Goal: Information Seeking & Learning: Check status

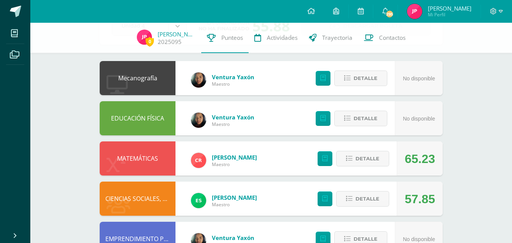
scroll to position [76, 0]
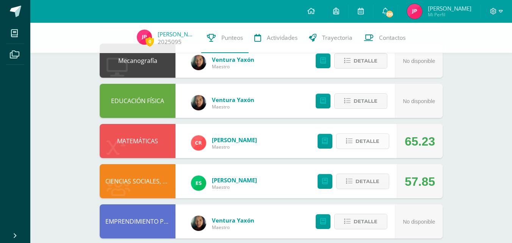
click at [352, 140] on icon at bounding box center [349, 141] width 6 height 6
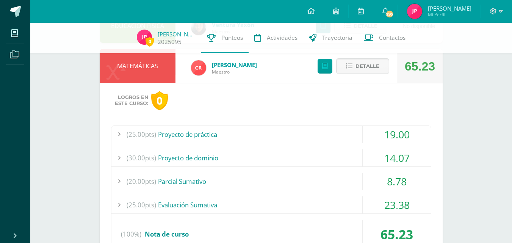
scroll to position [114, 0]
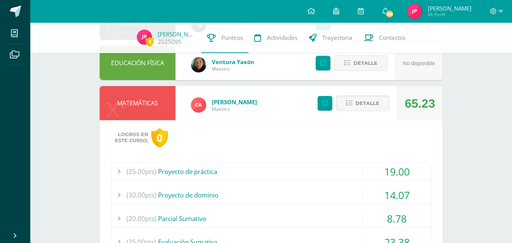
click at [422, 109] on div "65.23" at bounding box center [420, 103] width 30 height 34
click at [432, 133] on div "Logros en este curso: 0 (25.00pts) Proyecto de práctica 19.00 (5.0pts) Activida…" at bounding box center [271, 216] width 343 height 193
click at [385, 104] on button "Detalle" at bounding box center [362, 103] width 53 height 16
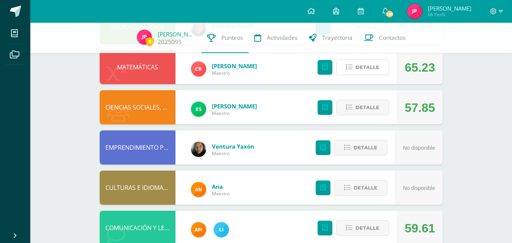
scroll to position [152, 0]
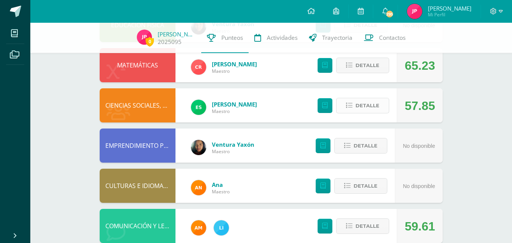
click at [367, 104] on span "Detalle" at bounding box center [367, 105] width 24 height 14
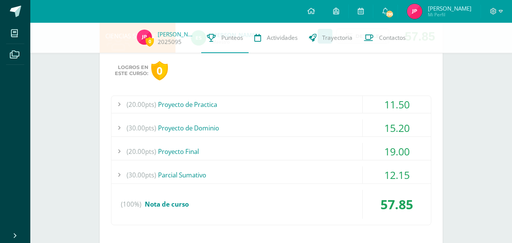
scroll to position [227, 0]
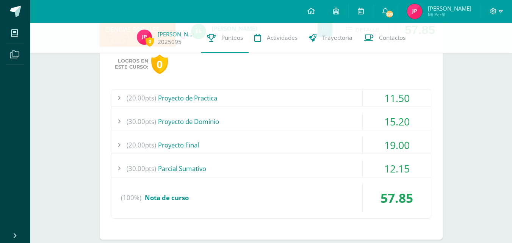
drag, startPoint x: 245, startPoint y: 116, endPoint x: 240, endPoint y: 119, distance: 5.8
click at [240, 119] on div "(30.00pts) Proyecto de Dominio" at bounding box center [270, 121] width 319 height 17
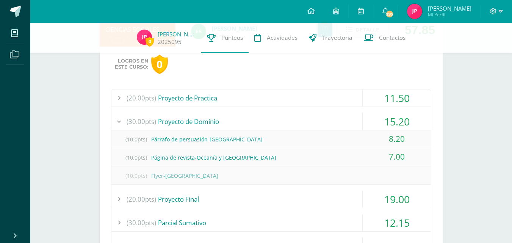
click at [240, 119] on div "(30.00pts) Proyecto de Dominio" at bounding box center [270, 121] width 319 height 17
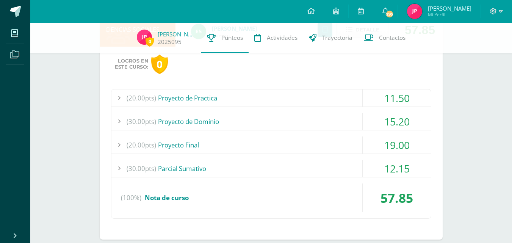
click at [231, 141] on div "(20.00pts) Proyecto Final" at bounding box center [270, 144] width 319 height 17
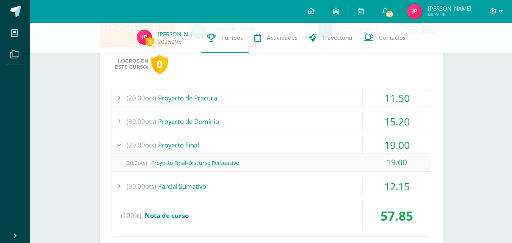
click at [230, 141] on div "(20.00pts) Proyecto Final" at bounding box center [270, 144] width 319 height 17
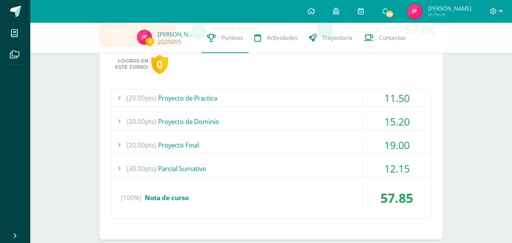
click at [235, 168] on div "(30.00pts) [GEOGRAPHIC_DATA]" at bounding box center [270, 168] width 319 height 17
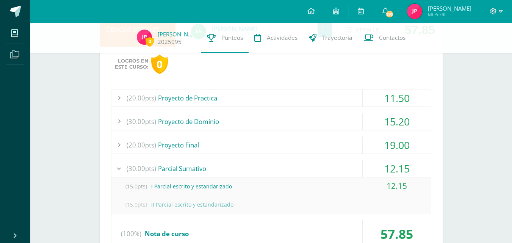
click at [366, 205] on div "(15.0pts) II Parcial escrito y estandarizado" at bounding box center [270, 204] width 319 height 17
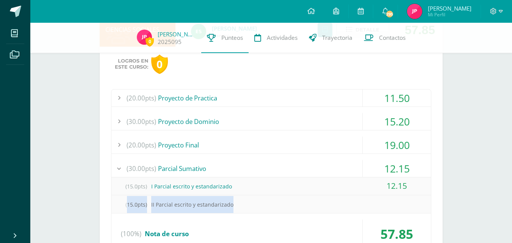
drag, startPoint x: 386, startPoint y: 200, endPoint x: 389, endPoint y: 187, distance: 13.6
click at [386, 195] on div "(15.0pts) I Parcial escrito y estandarizado 12.15 (15.0pts) II Parcial escrito …" at bounding box center [270, 195] width 319 height 36
drag, startPoint x: 254, startPoint y: 214, endPoint x: 247, endPoint y: 211, distance: 8.0
click at [252, 214] on div "(20.00pts) Proyecto de Practica 11.50 (5.0pts) Ficha- [PERSON_NAME] 3.00 (5.0pt…" at bounding box center [271, 172] width 320 height 166
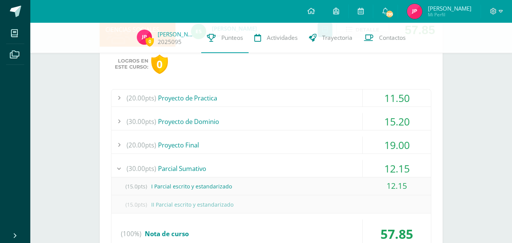
click at [203, 194] on div "(15.0pts) I Parcial escrito y estandarizado" at bounding box center [270, 186] width 319 height 17
click at [208, 205] on div "(15.0pts) II Parcial escrito y estandarizado" at bounding box center [270, 204] width 319 height 17
click at [139, 200] on span "(15.0pts)" at bounding box center [136, 204] width 30 height 17
click at [128, 204] on span "(15.0pts)" at bounding box center [136, 204] width 30 height 17
click at [128, 191] on span "(15.0pts)" at bounding box center [136, 186] width 30 height 17
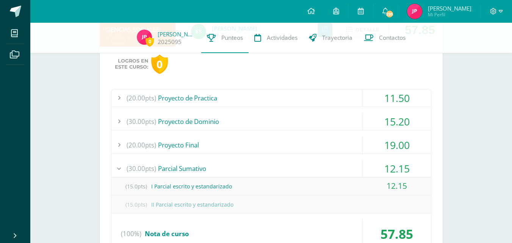
click at [129, 187] on span "(15.0pts)" at bounding box center [136, 186] width 30 height 17
click at [130, 186] on span "(15.0pts)" at bounding box center [136, 186] width 30 height 17
click at [131, 186] on span "(15.0pts)" at bounding box center [136, 186] width 30 height 17
click at [147, 186] on span "(15.0pts)" at bounding box center [136, 186] width 30 height 17
click at [170, 163] on div "(30.00pts) [GEOGRAPHIC_DATA]" at bounding box center [270, 168] width 319 height 17
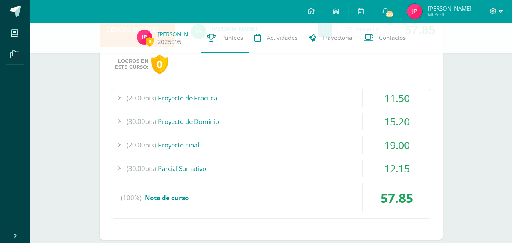
click at [200, 137] on div "(20.00pts) Proyecto Final" at bounding box center [270, 144] width 319 height 17
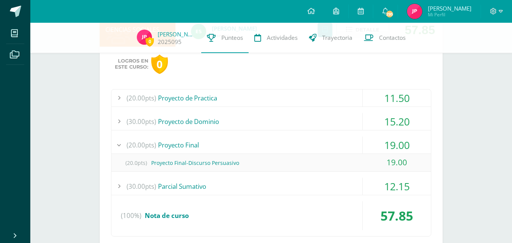
click at [219, 120] on div "(30.00pts) Proyecto de Dominio" at bounding box center [270, 121] width 319 height 17
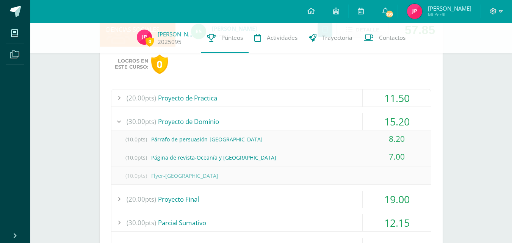
click at [221, 97] on div "(20.00pts) Proyecto de Practica" at bounding box center [270, 97] width 319 height 17
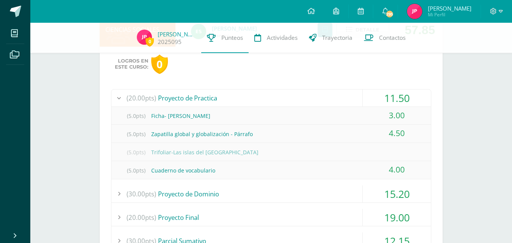
click at [219, 98] on div "(20.00pts) Proyecto de Practica" at bounding box center [270, 97] width 319 height 17
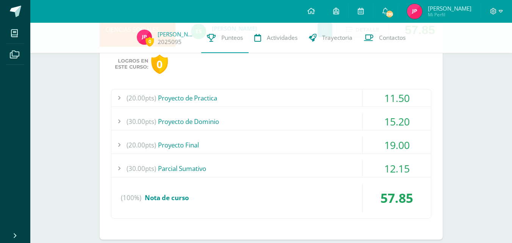
click at [211, 117] on div "(30.00pts) Proyecto de Dominio" at bounding box center [270, 121] width 319 height 17
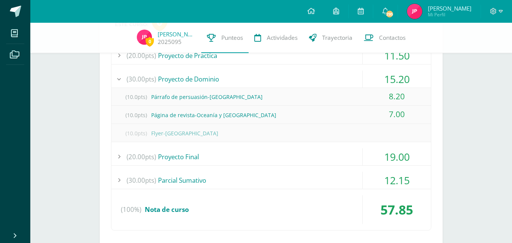
scroll to position [265, 0]
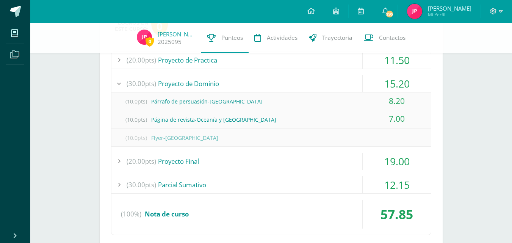
click at [209, 77] on div "(30.00pts) Proyecto de Dominio" at bounding box center [270, 83] width 319 height 17
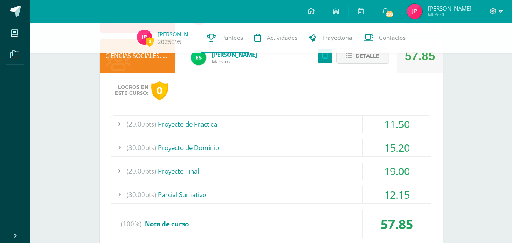
scroll to position [189, 0]
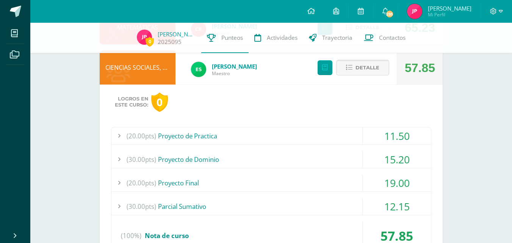
click at [376, 62] on span "Detalle" at bounding box center [367, 68] width 24 height 14
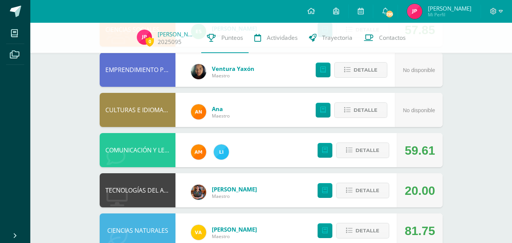
scroll to position [327, 0]
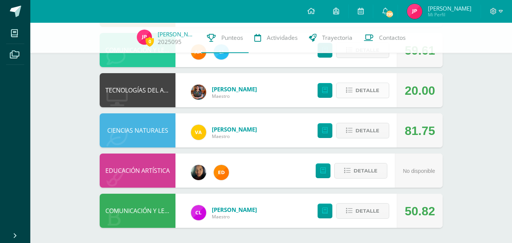
click at [357, 92] on span "Detalle" at bounding box center [367, 90] width 24 height 14
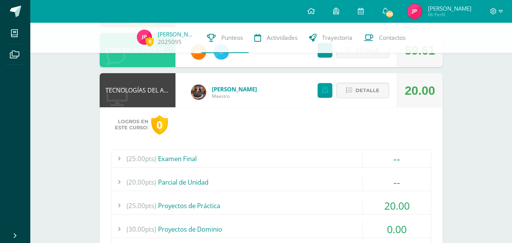
click at [284, 156] on div "(25.00pts) Examen Final" at bounding box center [270, 158] width 319 height 17
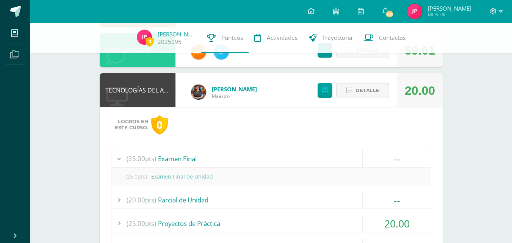
click at [280, 161] on div "(25.00pts) Examen Final" at bounding box center [270, 158] width 319 height 17
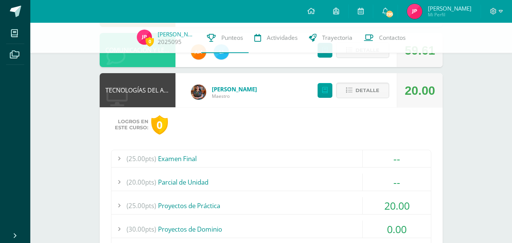
drag, startPoint x: 255, startPoint y: 178, endPoint x: 250, endPoint y: 179, distance: 5.3
click at [250, 179] on div "(20.00pts) Parcial de Unidad" at bounding box center [270, 181] width 319 height 17
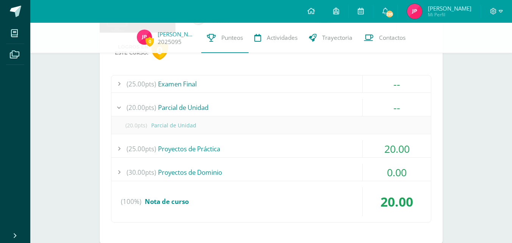
scroll to position [403, 0]
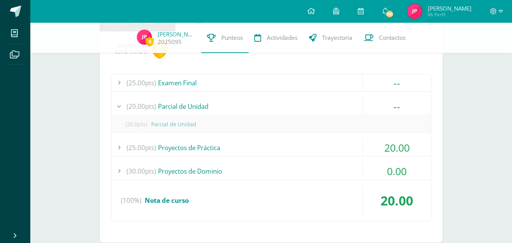
click at [250, 146] on div "(25.00pts) Proyectos de Práctica" at bounding box center [270, 147] width 319 height 17
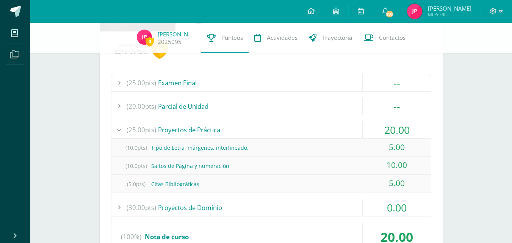
click at [190, 123] on div "(25.00pts) Proyectos de Práctica" at bounding box center [270, 129] width 319 height 17
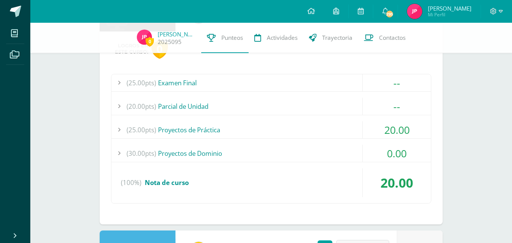
click at [351, 151] on div "(30.00pts) Proyectos de Dominio" at bounding box center [270, 153] width 319 height 17
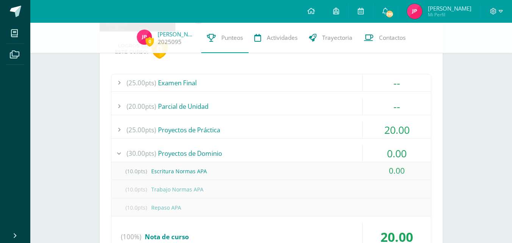
drag, startPoint x: 233, startPoint y: 178, endPoint x: 270, endPoint y: 167, distance: 38.7
click at [270, 167] on div "(10.0pts) Escritura Normas APA" at bounding box center [270, 170] width 319 height 17
click at [209, 145] on div "(30.00pts) Proyectos de Dominio" at bounding box center [270, 153] width 319 height 17
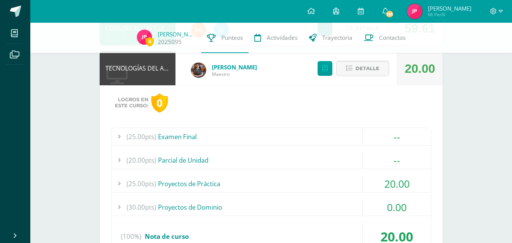
scroll to position [331, 0]
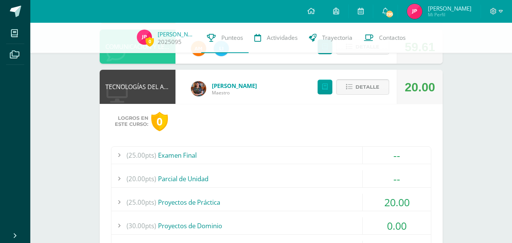
click at [361, 89] on span "Detalle" at bounding box center [367, 87] width 24 height 14
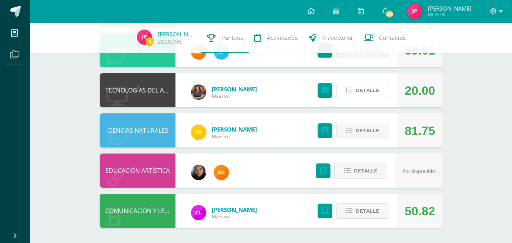
scroll to position [327, 0]
click at [353, 127] on button "Detalle" at bounding box center [362, 131] width 53 height 16
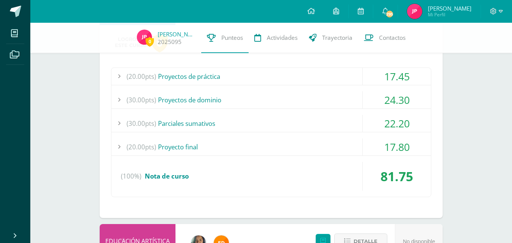
scroll to position [479, 0]
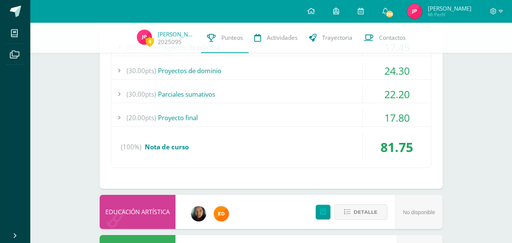
click at [302, 116] on div "(20.00pts) Proyecto final" at bounding box center [270, 117] width 319 height 17
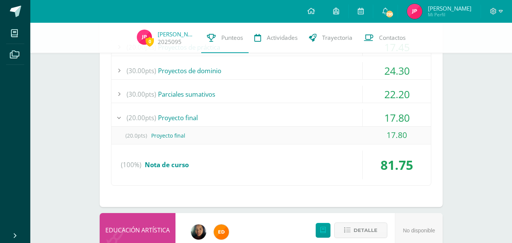
click at [254, 107] on div "(20.00pts) Proyectos de práctica 17.45 (5.0pts) La atmósfera en la Tierra, Coll…" at bounding box center [271, 112] width 320 height 148
click at [248, 112] on div "(20.00pts) Proyecto final" at bounding box center [270, 117] width 319 height 17
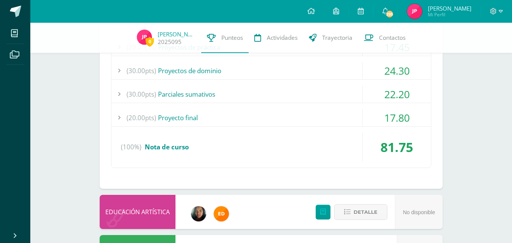
click at [248, 112] on div "(20.00pts) Proyecto final" at bounding box center [270, 117] width 319 height 17
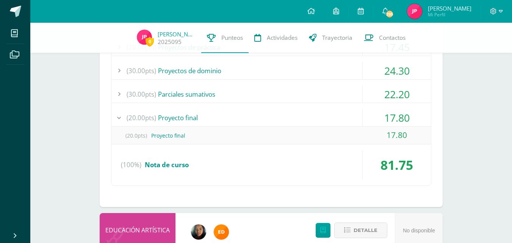
click at [239, 96] on div "(30.00pts) Parciales sumativos" at bounding box center [270, 94] width 319 height 17
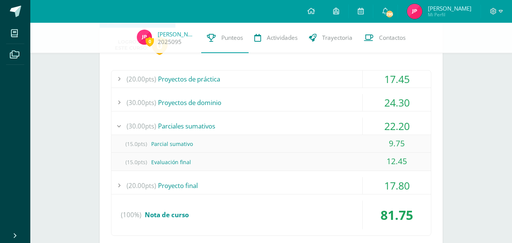
scroll to position [441, 0]
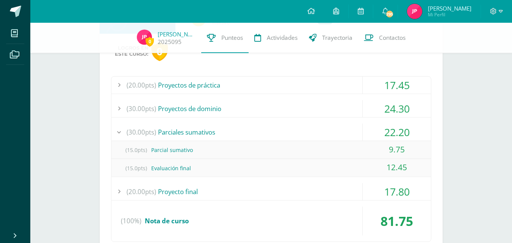
click at [248, 129] on div "(30.00pts) Parciales sumativos" at bounding box center [270, 131] width 319 height 17
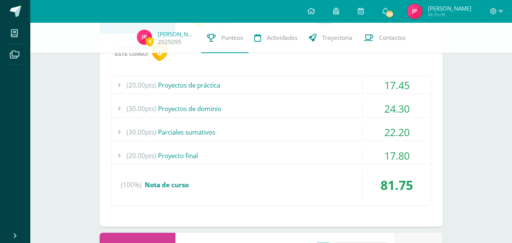
click at [244, 107] on div "(30.00pts) Proyectos de dominio" at bounding box center [270, 108] width 319 height 17
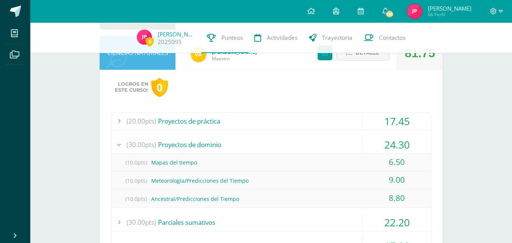
scroll to position [403, 0]
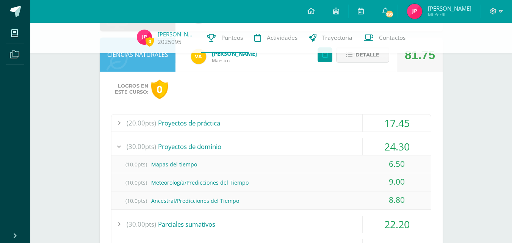
click at [244, 120] on div "(20.00pts) Proyectos de práctica" at bounding box center [270, 122] width 319 height 17
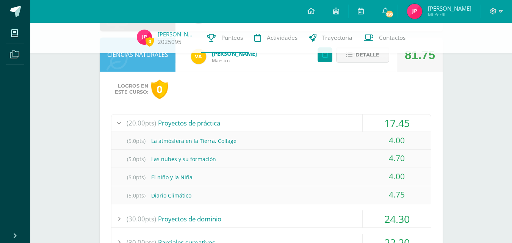
click at [120, 119] on div at bounding box center [118, 122] width 15 height 17
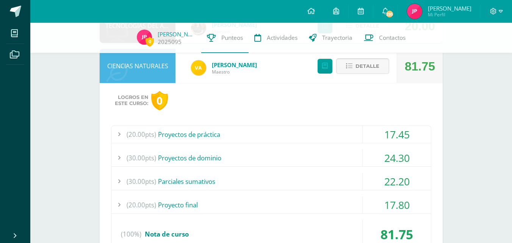
scroll to position [289, 0]
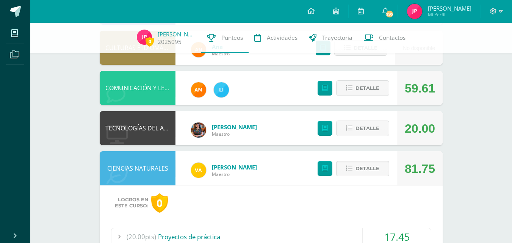
click at [367, 168] on span "Detalle" at bounding box center [367, 168] width 24 height 14
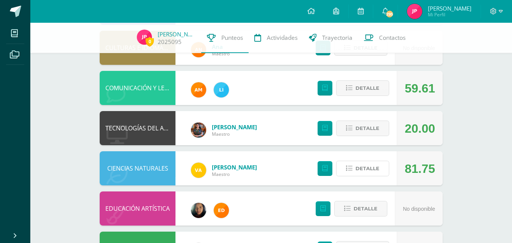
scroll to position [327, 0]
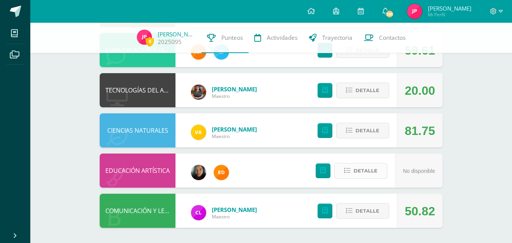
click at [364, 172] on span "Detalle" at bounding box center [365, 171] width 24 height 14
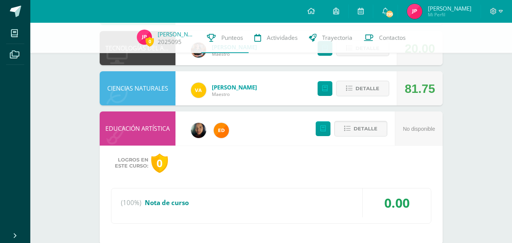
scroll to position [426, 0]
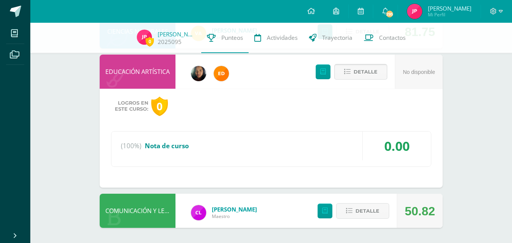
click at [373, 70] on span "Detalle" at bounding box center [365, 72] width 24 height 14
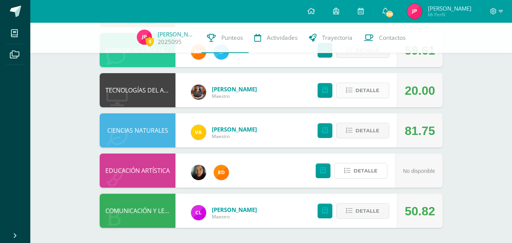
scroll to position [327, 0]
click at [369, 206] on span "Detalle" at bounding box center [367, 211] width 24 height 14
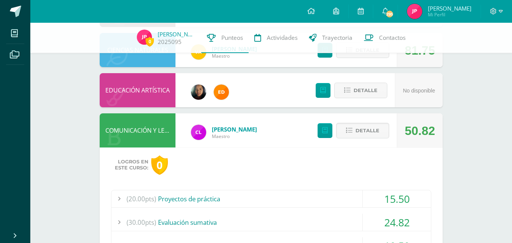
scroll to position [479, 0]
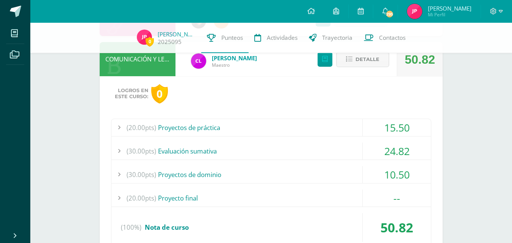
click at [223, 197] on div "(20.00pts) Proyecto final" at bounding box center [270, 197] width 319 height 17
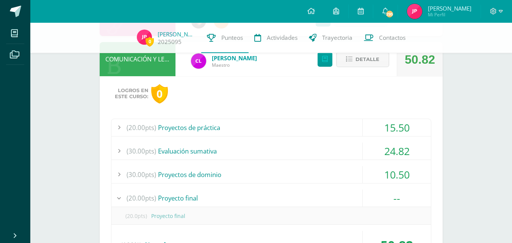
click at [223, 197] on div "(20.00pts) Proyecto final" at bounding box center [270, 197] width 319 height 17
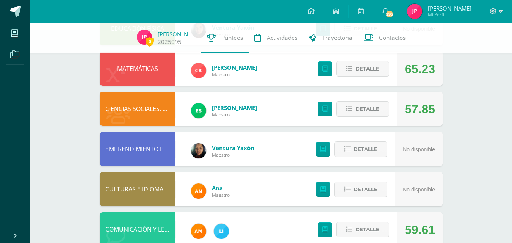
scroll to position [138, 0]
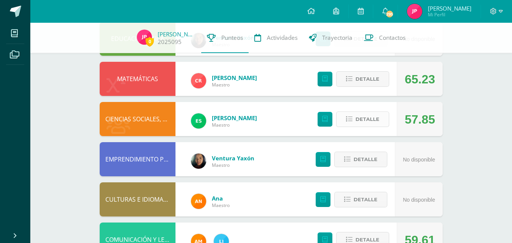
click at [362, 125] on span "Detalle" at bounding box center [367, 119] width 24 height 14
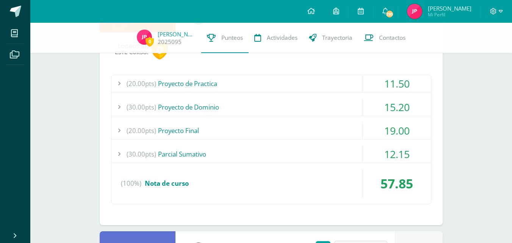
scroll to position [214, 0]
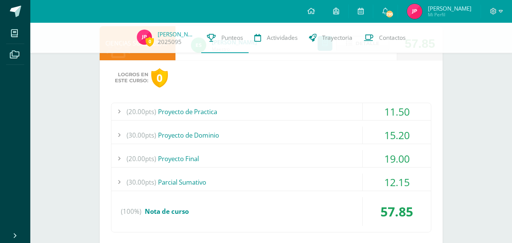
click at [342, 111] on div "(20.00pts) Proyecto de Practica" at bounding box center [270, 111] width 319 height 17
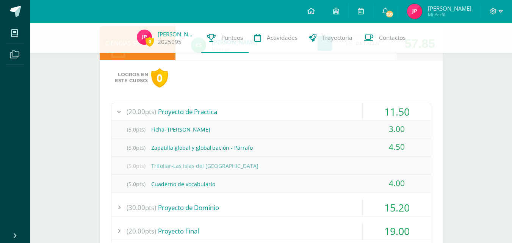
click at [240, 107] on div "(20.00pts) Proyecto de Practica" at bounding box center [270, 111] width 319 height 17
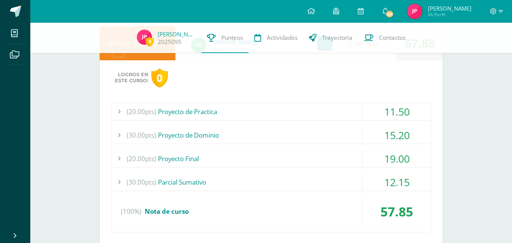
click at [231, 139] on div "(30.00pts) Proyecto de Dominio" at bounding box center [270, 135] width 319 height 17
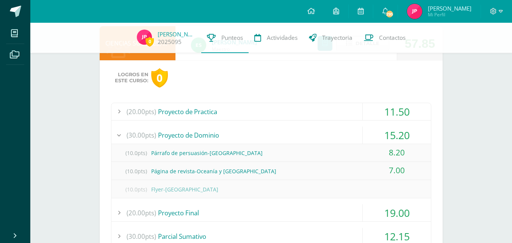
click at [213, 136] on div "(30.00pts) Proyecto de Dominio" at bounding box center [270, 135] width 319 height 17
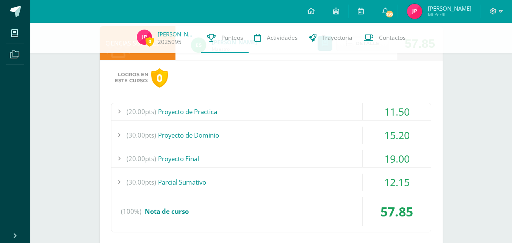
drag, startPoint x: 212, startPoint y: 158, endPoint x: 208, endPoint y: 155, distance: 4.9
click at [209, 156] on div "(20.00pts) Proyecto Final" at bounding box center [270, 158] width 319 height 17
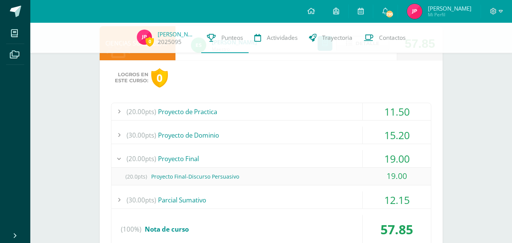
click at [217, 199] on div "(30.00pts) [GEOGRAPHIC_DATA]" at bounding box center [270, 199] width 319 height 17
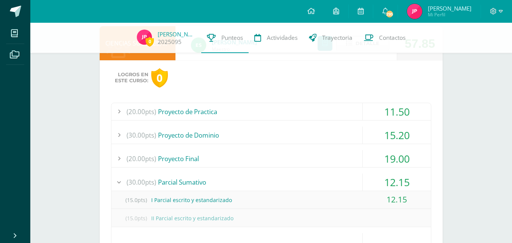
drag, startPoint x: 494, startPoint y: 191, endPoint x: 492, endPoint y: 188, distance: 4.0
drag, startPoint x: 288, startPoint y: 178, endPoint x: 192, endPoint y: 215, distance: 103.3
click at [287, 178] on div "(30.00pts) [GEOGRAPHIC_DATA]" at bounding box center [270, 181] width 319 height 17
